Goal: Information Seeking & Learning: Find specific page/section

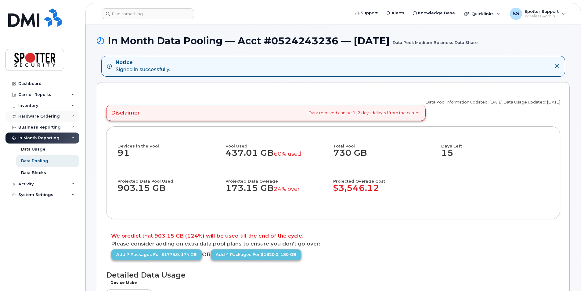
click at [37, 113] on div "Hardware Ordering" at bounding box center [42, 116] width 74 height 11
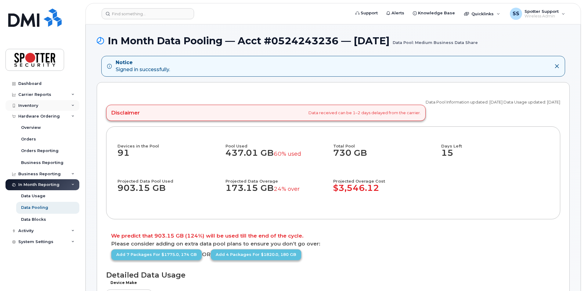
click at [37, 106] on div "Inventory" at bounding box center [28, 105] width 20 height 5
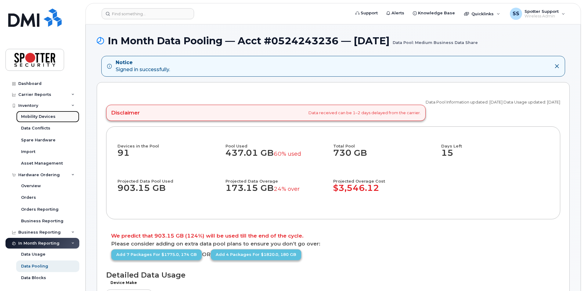
click at [28, 116] on div "Mobility Devices" at bounding box center [38, 116] width 34 height 5
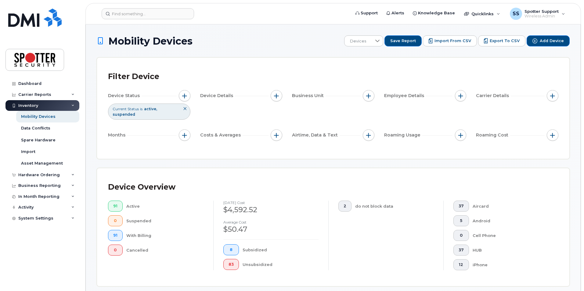
scroll to position [751, 0]
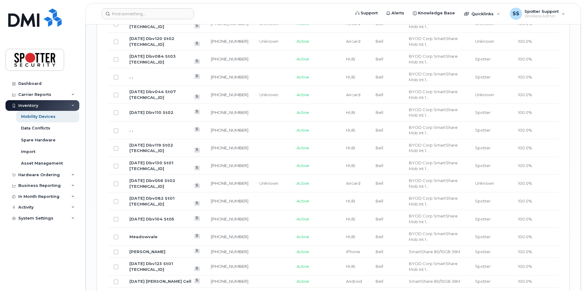
click at [165, 145] on td "[DATE] Dbv119 St02 [TECHNICAL_ID]" at bounding box center [164, 148] width 81 height 18
click at [164, 143] on link "[DATE] Dbv119 St02 [TECHNICAL_ID]" at bounding box center [151, 147] width 44 height 11
